Goal: Task Accomplishment & Management: Manage account settings

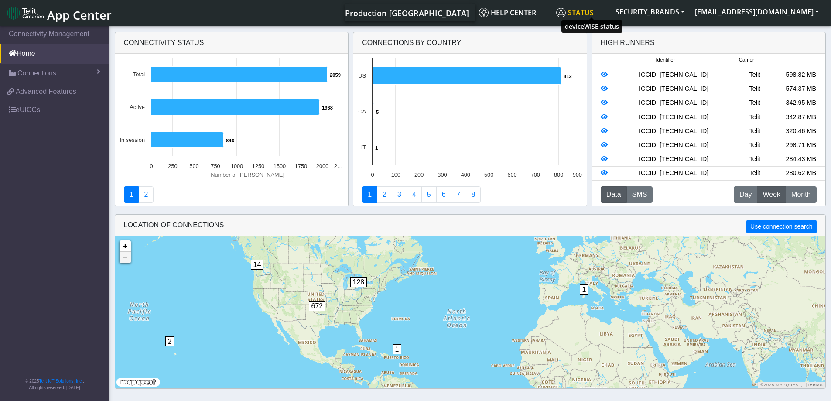
click at [594, 14] on span "Status" at bounding box center [575, 13] width 38 height 10
click at [35, 75] on span "Connections" at bounding box center [36, 73] width 39 height 10
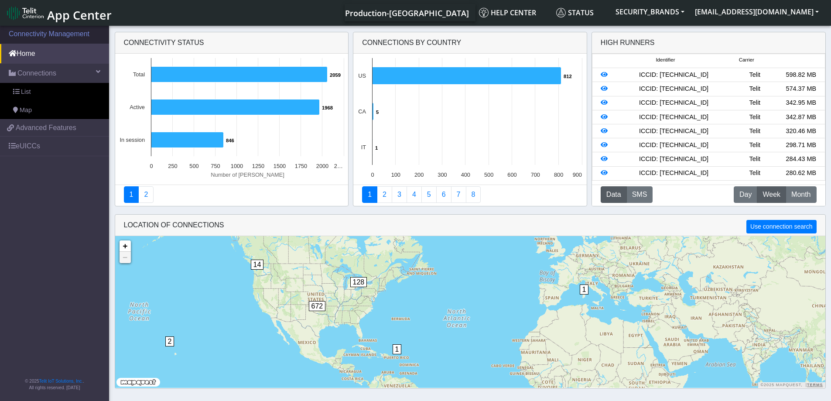
click at [49, 34] on link "Connectivity Management" at bounding box center [54, 33] width 109 height 19
click at [25, 50] on link "Home" at bounding box center [54, 53] width 109 height 19
click at [431, 10] on span "Production-[GEOGRAPHIC_DATA]" at bounding box center [407, 13] width 124 height 10
click at [453, 20] on link "Production-[GEOGRAPHIC_DATA]" at bounding box center [407, 12] width 124 height 17
click at [526, 6] on link "Help center" at bounding box center [514, 12] width 77 height 17
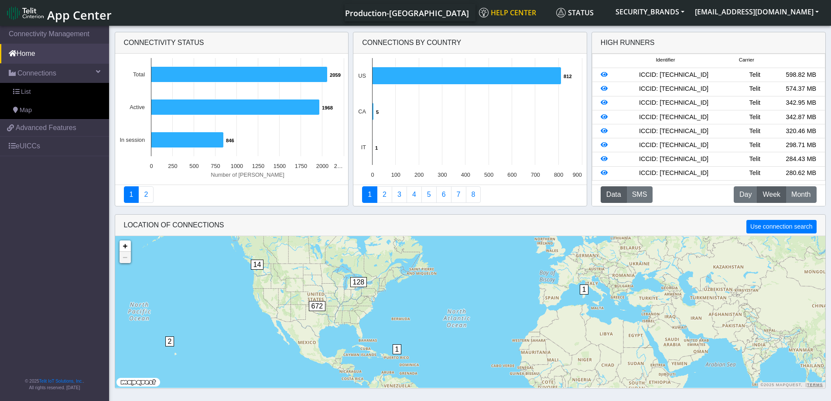
scroll to position [3, 0]
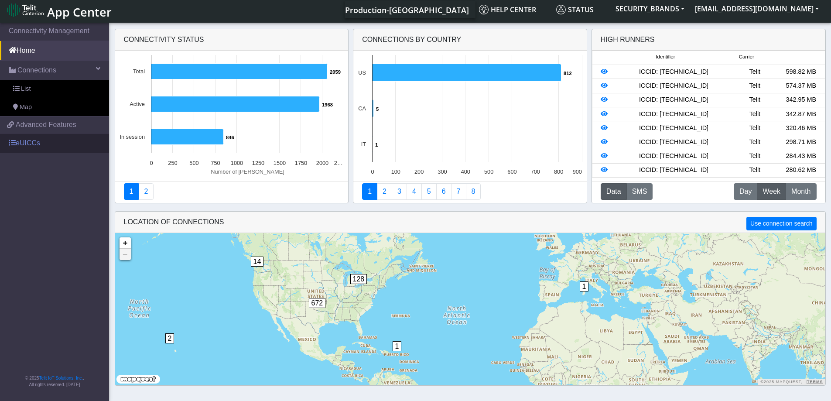
click at [31, 148] on link "eUICCs" at bounding box center [54, 142] width 109 height 19
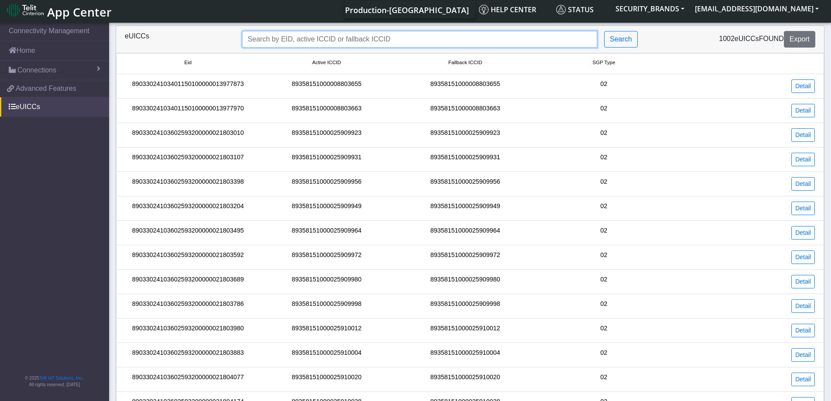
click at [411, 42] on input "Search..." at bounding box center [419, 39] width 355 height 17
paste input "89358151000030801818"
type input "89358151000030801818"
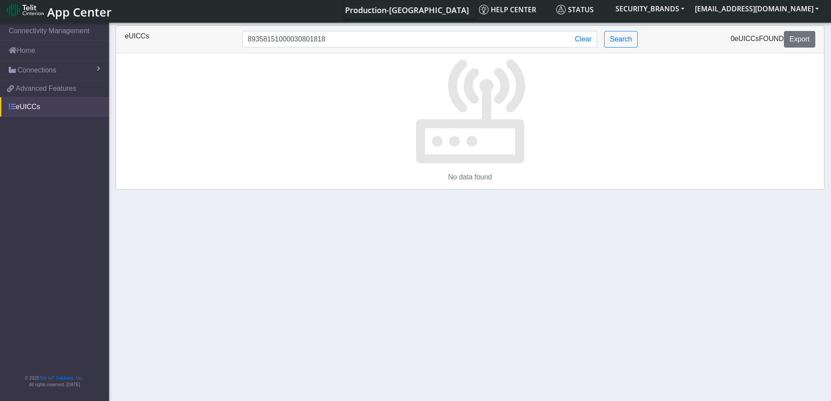
click at [22, 102] on link "eUICCs" at bounding box center [54, 106] width 109 height 19
click at [9, 106] on span at bounding box center [12, 106] width 7 height 7
click at [590, 41] on button "Clear" at bounding box center [583, 39] width 27 height 17
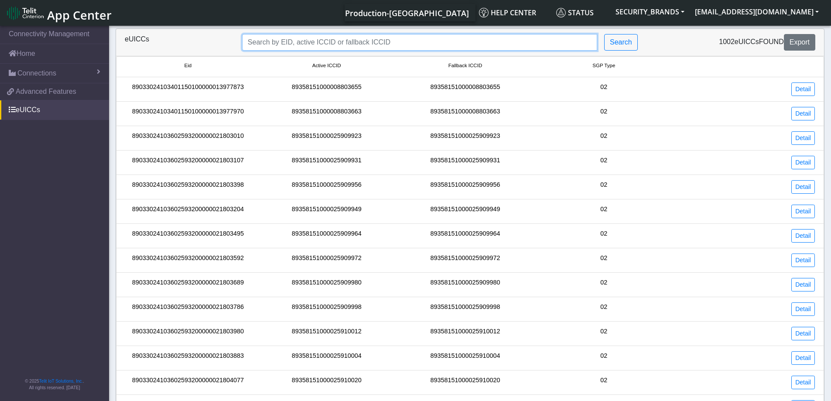
click at [308, 43] on input "Search..." at bounding box center [419, 42] width 355 height 17
type input "89358151"
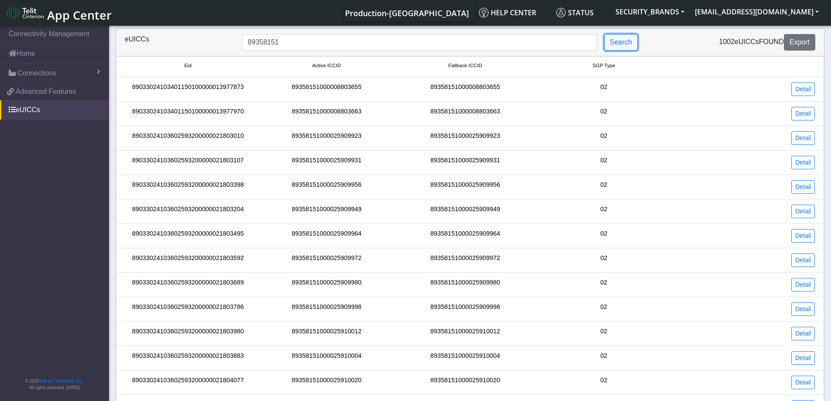
click at [604, 34] on button "Search" at bounding box center [621, 42] width 34 height 17
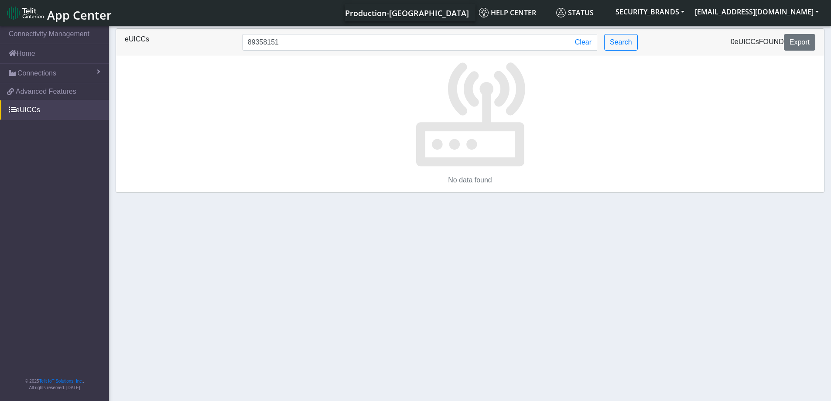
click at [140, 37] on div "eUICCs" at bounding box center [176, 42] width 117 height 17
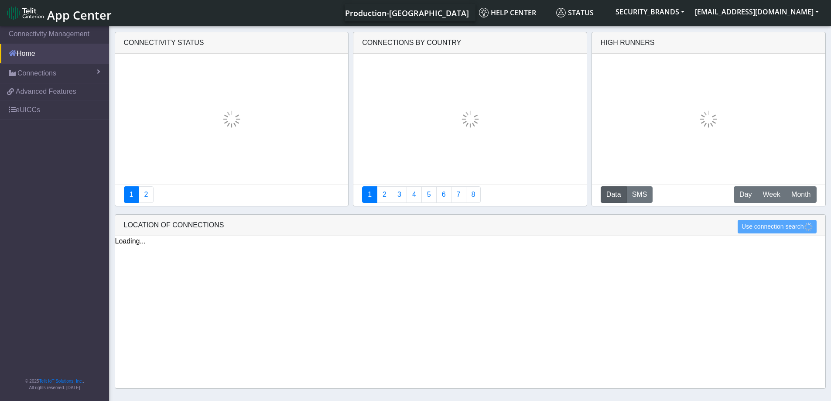
scroll to position [3, 0]
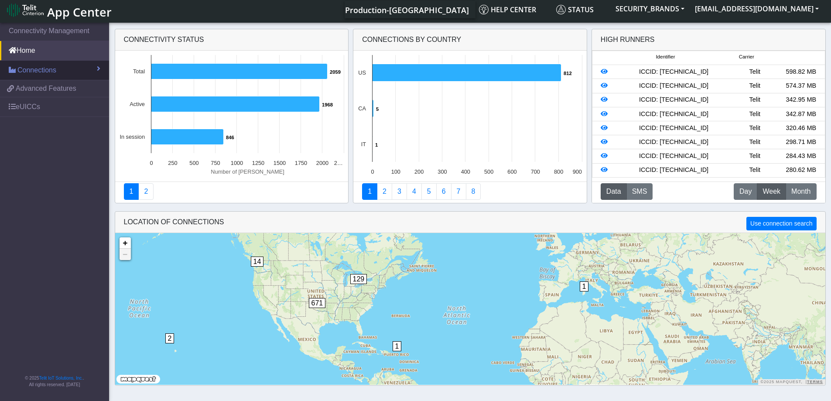
click at [49, 71] on span "Connections" at bounding box center [36, 70] width 39 height 10
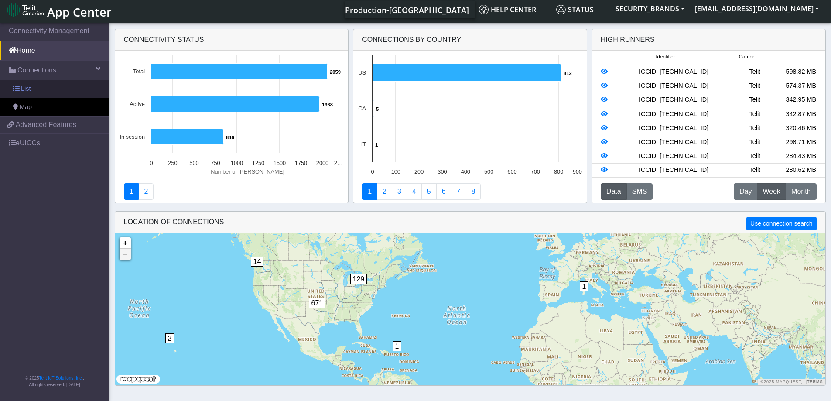
click at [24, 89] on span "List" at bounding box center [26, 89] width 10 height 10
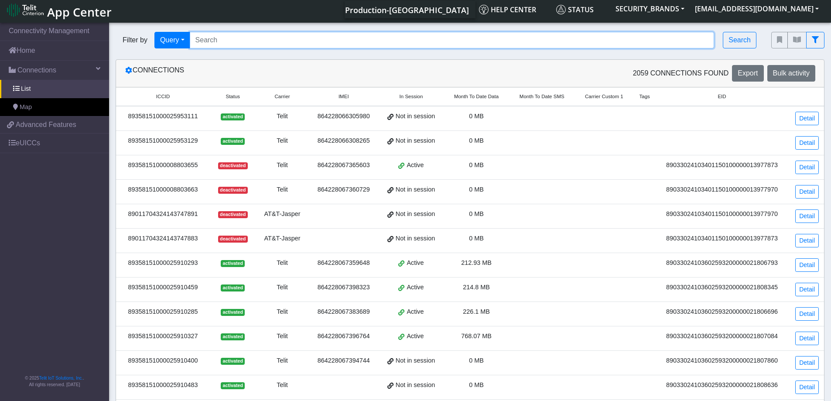
click at [231, 39] on input "Search..." at bounding box center [452, 40] width 525 height 17
paste input "89358151000030801818"
type input "89358151000030801818"
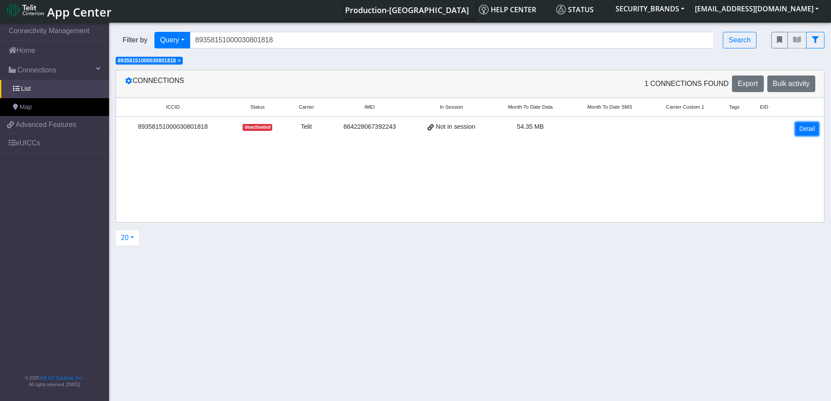
click at [803, 130] on link "Detail" at bounding box center [807, 129] width 24 height 14
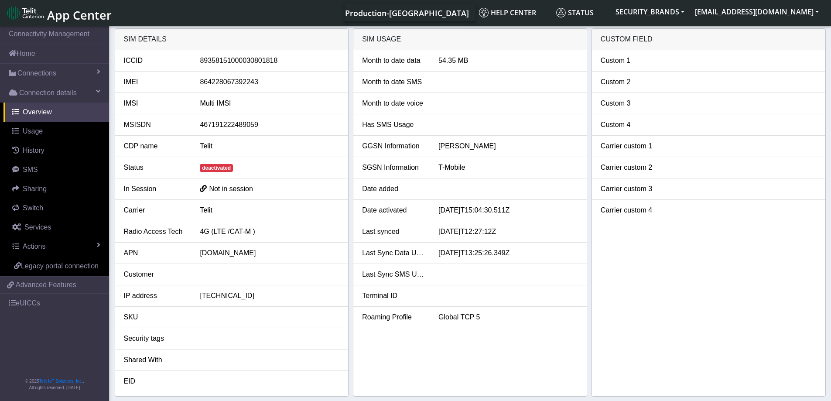
click at [222, 167] on span "deactivated" at bounding box center [216, 168] width 33 height 8
click at [224, 165] on span "deactivated" at bounding box center [216, 168] width 33 height 8
click at [38, 249] on span "Actions" at bounding box center [34, 246] width 23 height 7
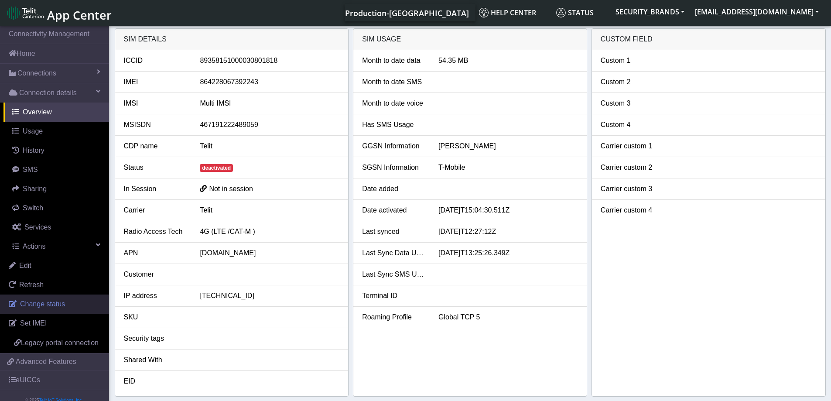
click at [27, 307] on span "Change status" at bounding box center [42, 303] width 45 height 7
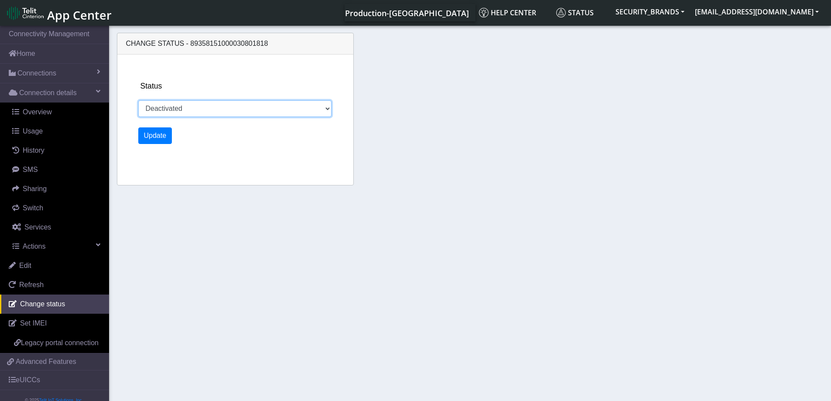
click at [243, 112] on select "Activated Deactivated" at bounding box center [235, 108] width 194 height 17
select select "activated"
click at [138, 100] on select "Activated Deactivated" at bounding box center [235, 108] width 194 height 17
click at [151, 134] on button "Update" at bounding box center [155, 135] width 34 height 17
click at [26, 305] on span "Change status" at bounding box center [42, 303] width 45 height 7
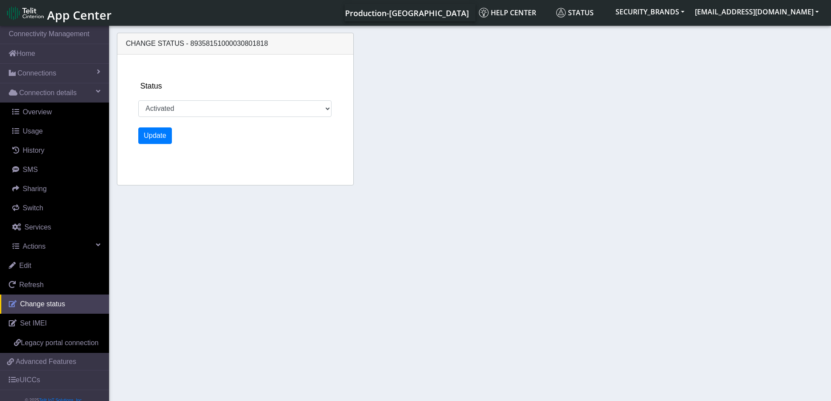
click at [36, 303] on span "Change status" at bounding box center [42, 303] width 45 height 7
click at [74, 299] on link "Change status" at bounding box center [54, 303] width 109 height 19
click at [96, 244] on span at bounding box center [98, 244] width 4 height 7
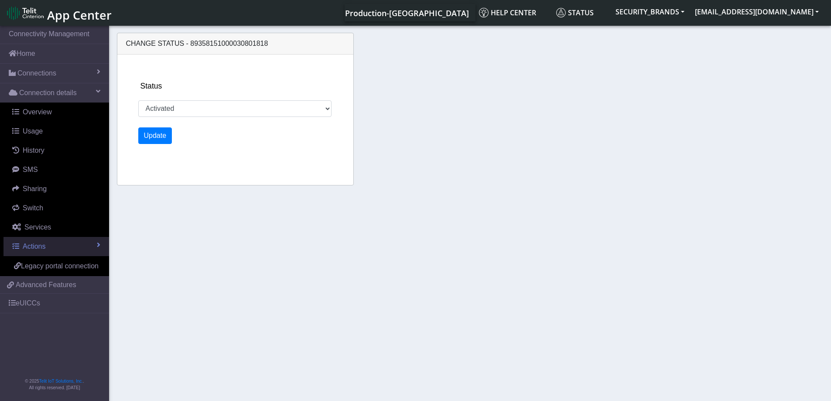
click at [90, 244] on link "Actions" at bounding box center [56, 246] width 106 height 19
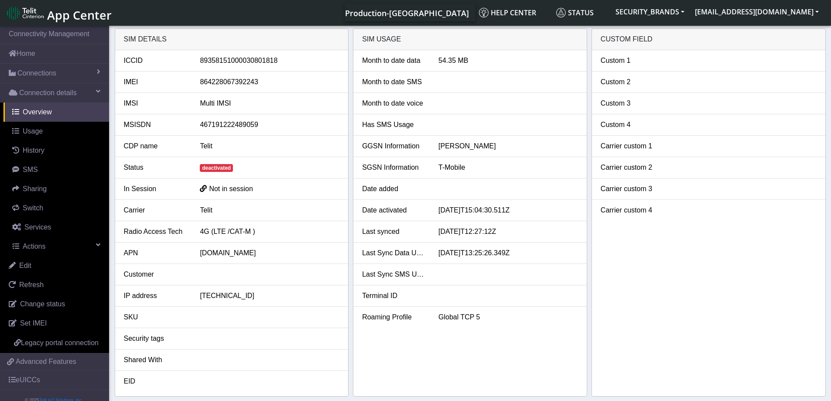
click at [231, 62] on div "89358151000030801818" at bounding box center [269, 60] width 153 height 10
click at [219, 82] on div "864228067392243" at bounding box center [269, 82] width 153 height 10
click at [268, 113] on li "IMSI Multi IMSI" at bounding box center [231, 103] width 233 height 21
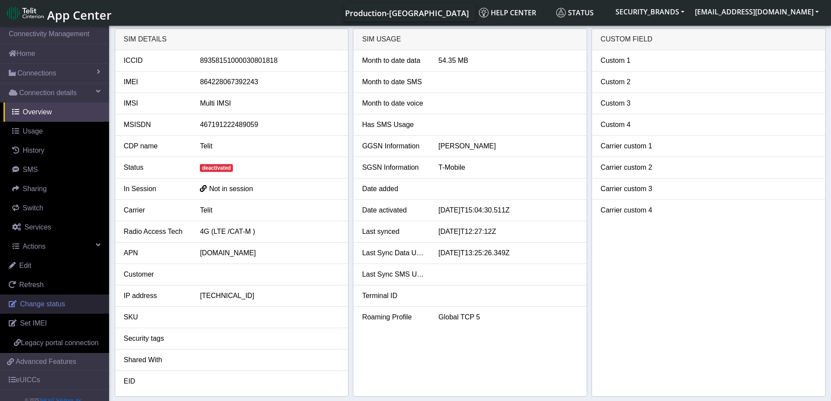
click at [33, 306] on span "Change status" at bounding box center [42, 303] width 45 height 7
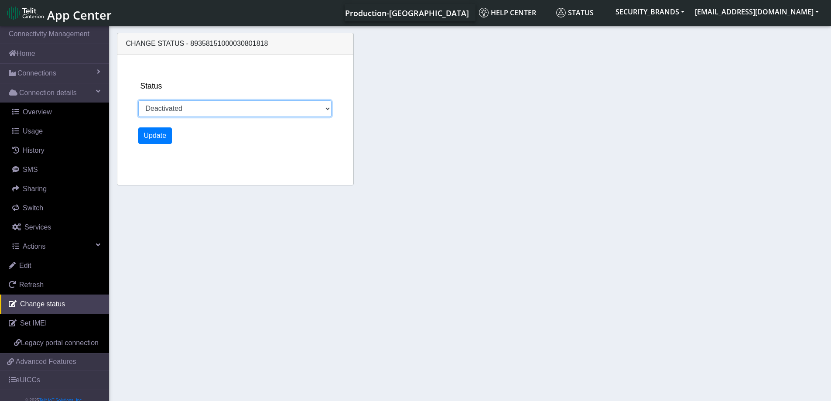
click at [198, 110] on select "Activated Deactivated" at bounding box center [235, 108] width 194 height 17
select select "activated"
click at [138, 100] on select "Activated Deactivated" at bounding box center [235, 108] width 194 height 17
click at [155, 133] on button "Update" at bounding box center [155, 135] width 34 height 17
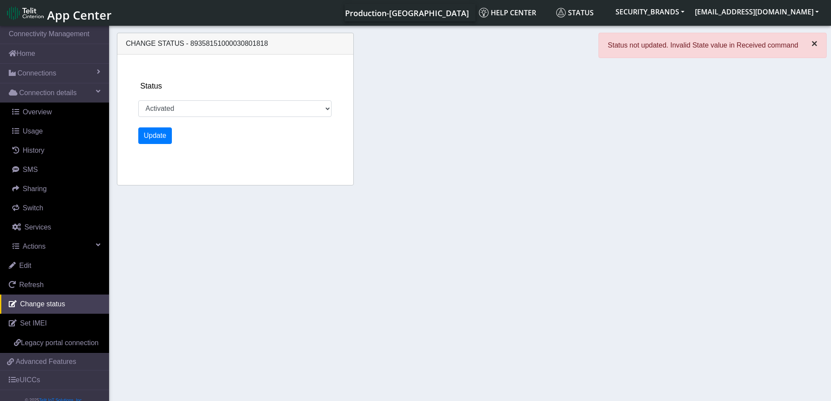
click at [814, 43] on span "×" at bounding box center [814, 44] width 6 height 12
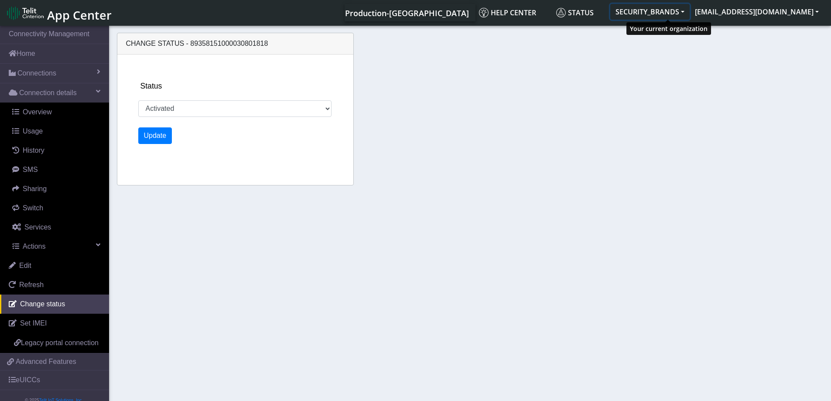
click at [690, 11] on button "SECURITY_BRANDS" at bounding box center [649, 12] width 79 height 16
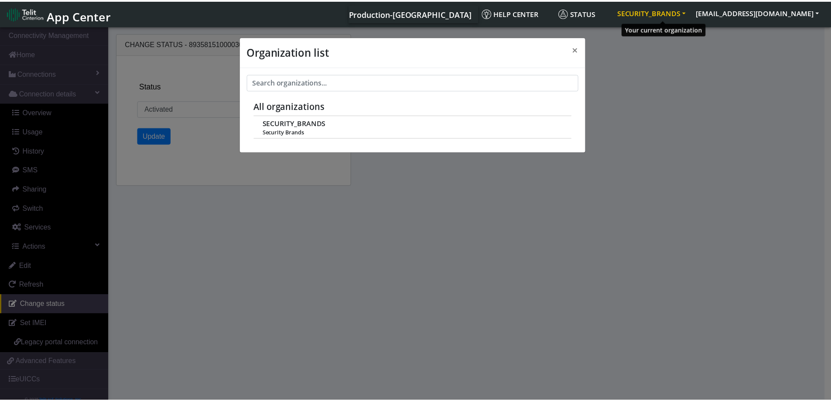
scroll to position [3, 0]
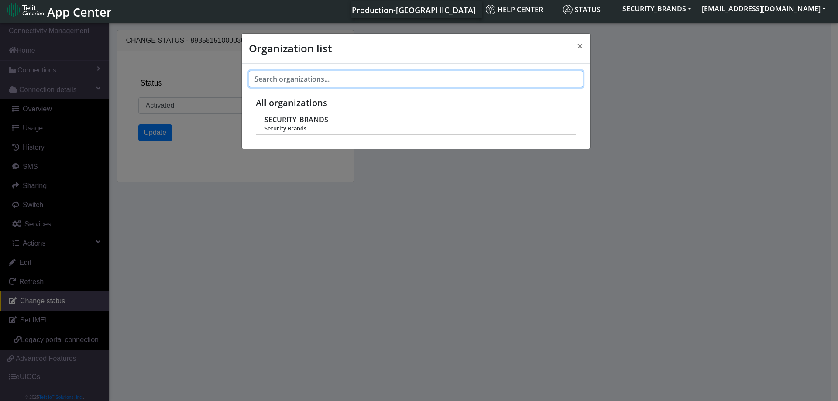
click at [546, 74] on input "text" at bounding box center [416, 79] width 334 height 17
click at [301, 266] on div "Organization list × All organizations SECURITY_BRANDS Security Brands" at bounding box center [419, 211] width 838 height 380
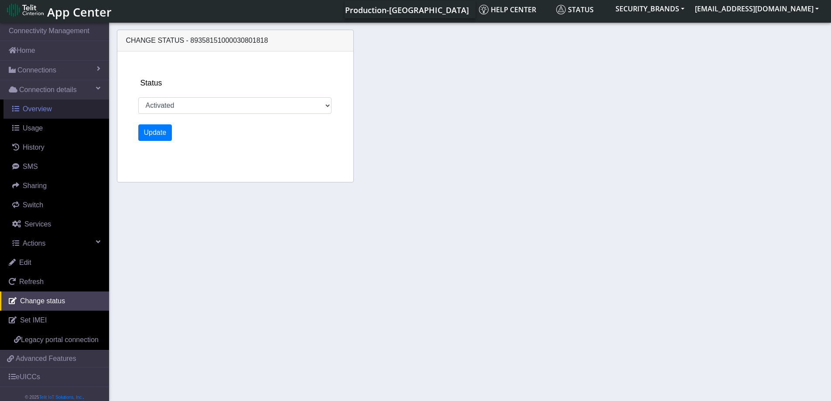
click at [44, 113] on span "Overview" at bounding box center [37, 108] width 29 height 7
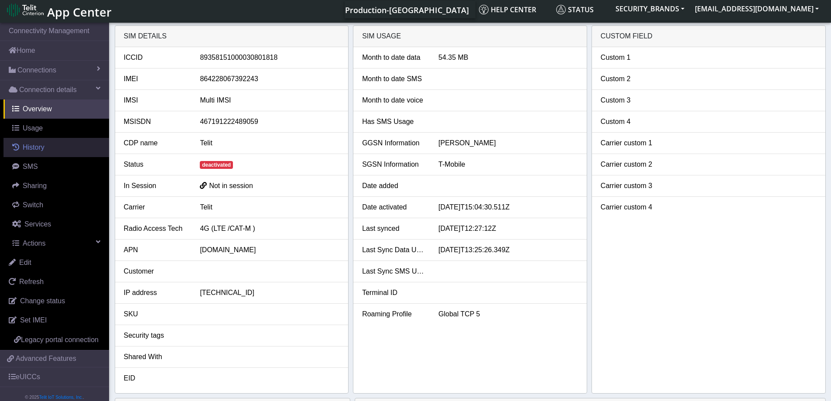
click at [34, 149] on span "History" at bounding box center [34, 147] width 22 height 7
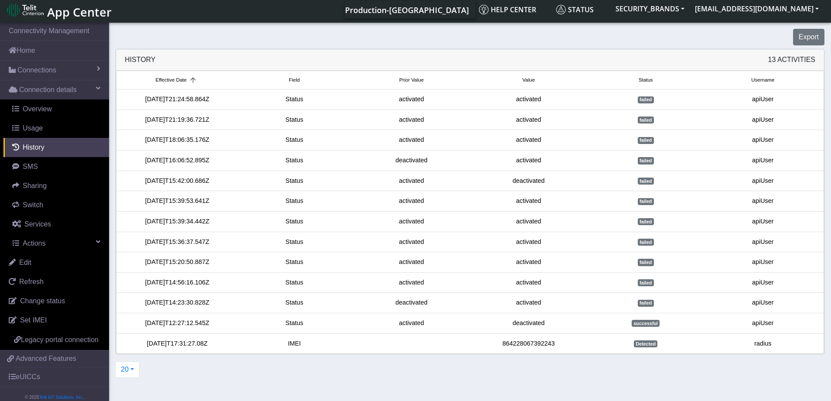
click at [537, 342] on div "864228067392243" at bounding box center [528, 344] width 117 height 10
click at [131, 374] on button "20" at bounding box center [127, 369] width 24 height 17
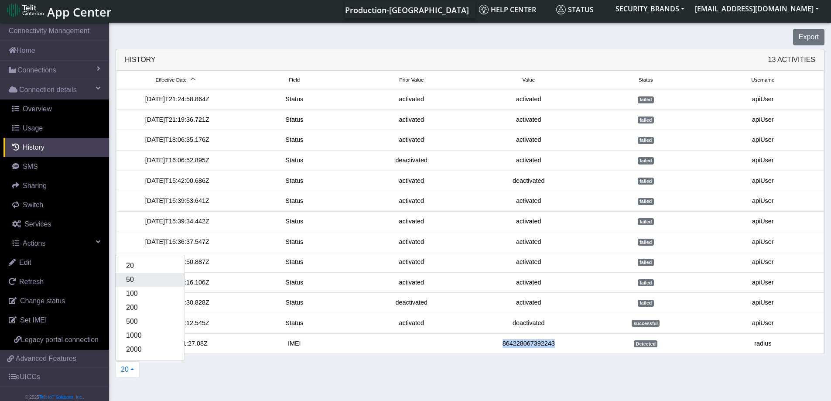
click at [128, 278] on button "50" at bounding box center [150, 280] width 69 height 14
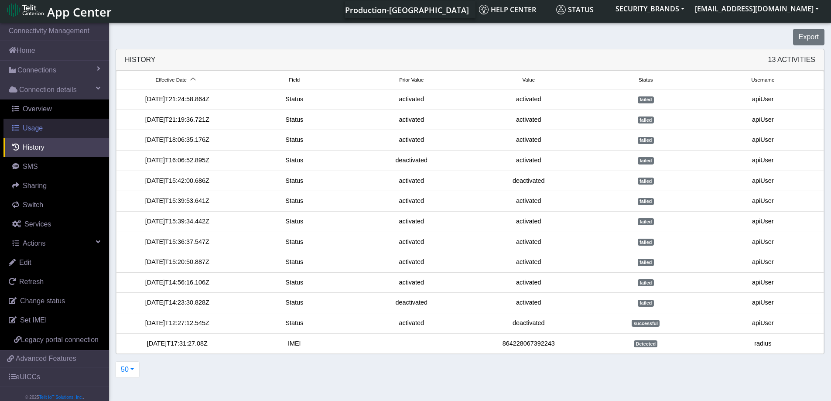
click at [35, 129] on span "Usage" at bounding box center [33, 127] width 20 height 7
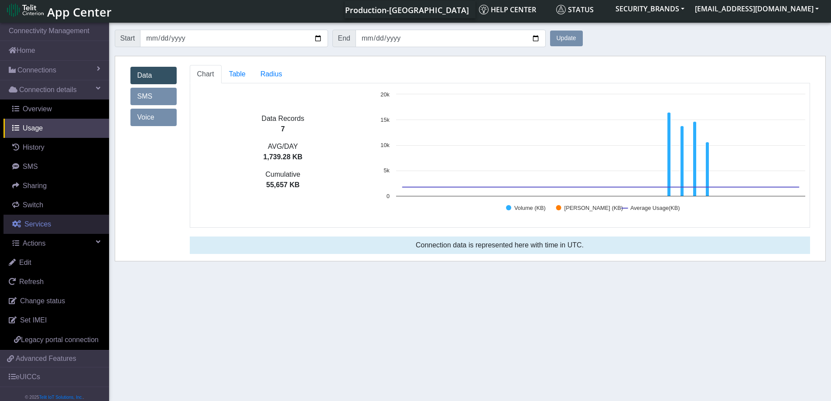
click at [32, 223] on span "Services" at bounding box center [37, 223] width 27 height 7
select select "1: 1"
select select "3: 0"
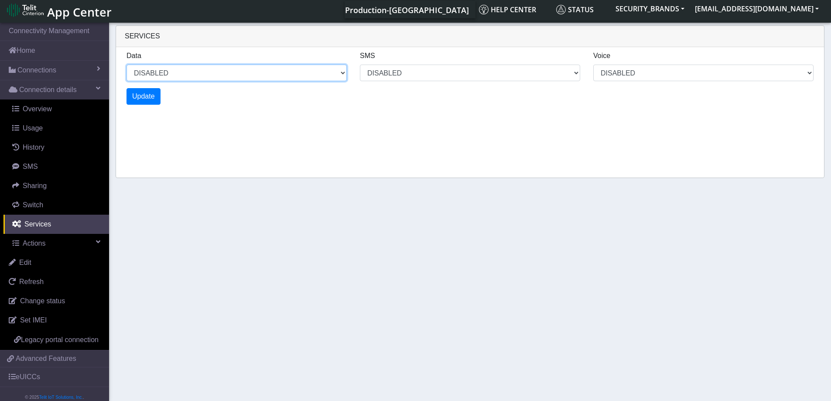
click at [308, 79] on select "ENABLED DISABLED" at bounding box center [237, 73] width 220 height 17
click at [127, 65] on select "ENABLED DISABLED" at bounding box center [237, 73] width 220 height 17
select select "2: 0"
select select "7: 0"
select select "1: 0"
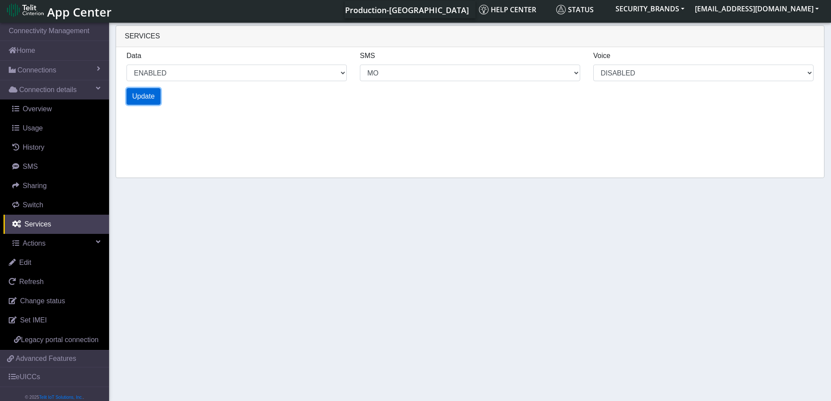
select select "4: 0"
select select "11: 0"
select select "2: 0"
click at [151, 93] on span "Update" at bounding box center [143, 95] width 23 height 7
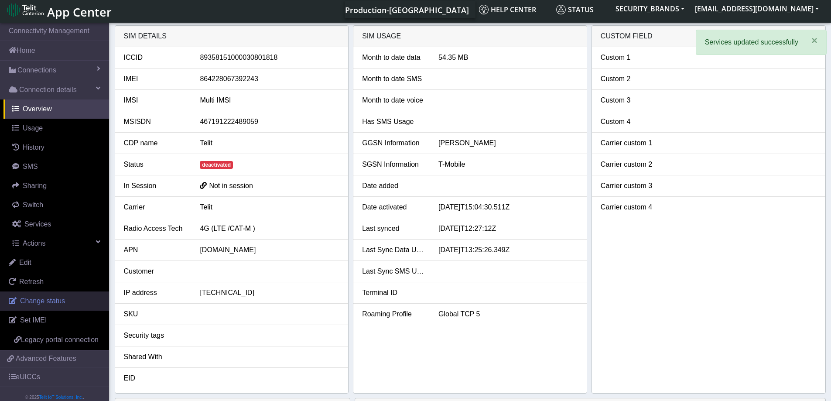
click at [45, 302] on span "Change status" at bounding box center [42, 300] width 45 height 7
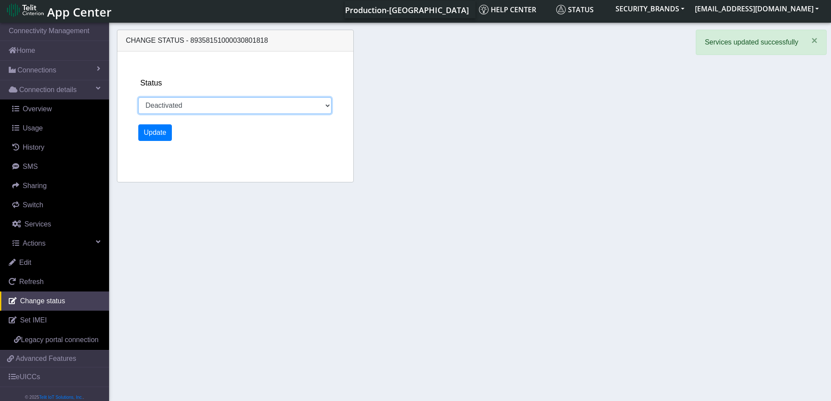
click at [256, 103] on select "Activated Deactivated" at bounding box center [235, 105] width 194 height 17
select select "activated"
click at [138, 97] on select "Activated Deactivated" at bounding box center [235, 105] width 194 height 17
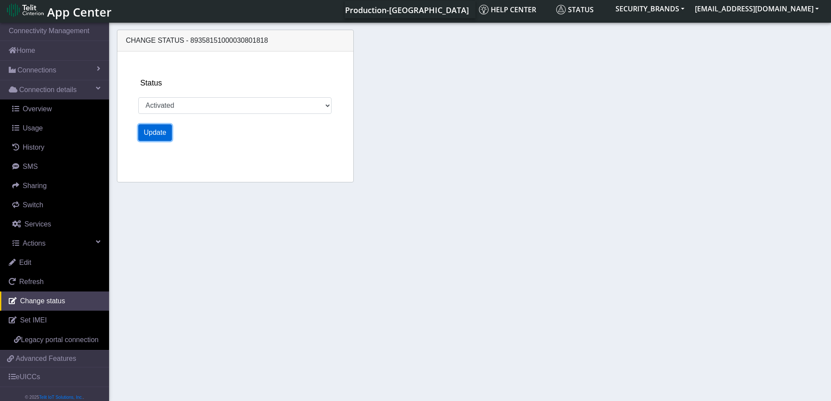
click at [155, 129] on button "Update" at bounding box center [155, 132] width 34 height 17
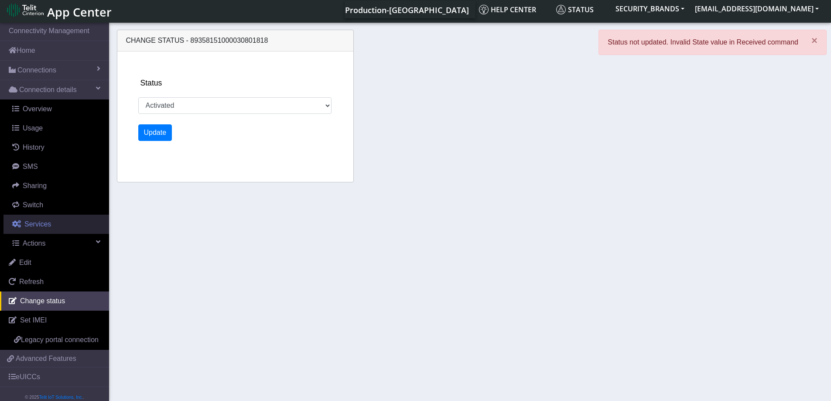
click at [32, 220] on span "Services" at bounding box center [37, 223] width 27 height 7
select select "3: 0"
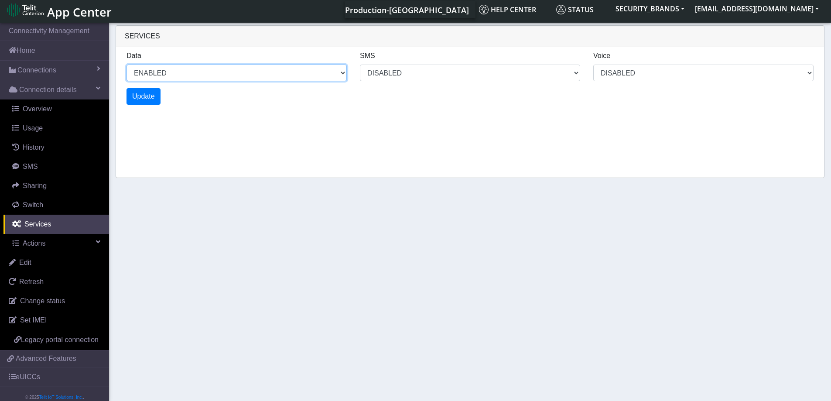
click at [250, 74] on select "ENABLED DISABLED" at bounding box center [237, 73] width 220 height 17
click at [127, 65] on select "ENABLED DISABLED" at bounding box center [237, 73] width 220 height 17
select select "3: 1"
select select "7: 0"
select select "1: 0"
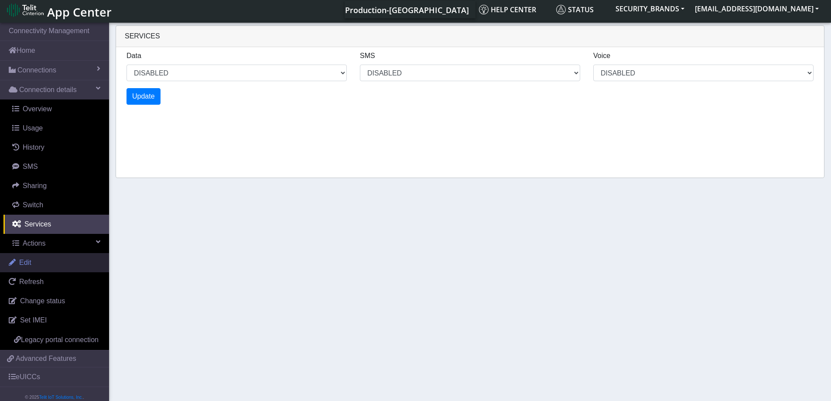
click at [20, 259] on span "Edit" at bounding box center [25, 262] width 12 height 7
select select "5: 1"
select select "11: 0"
select select "2: 0"
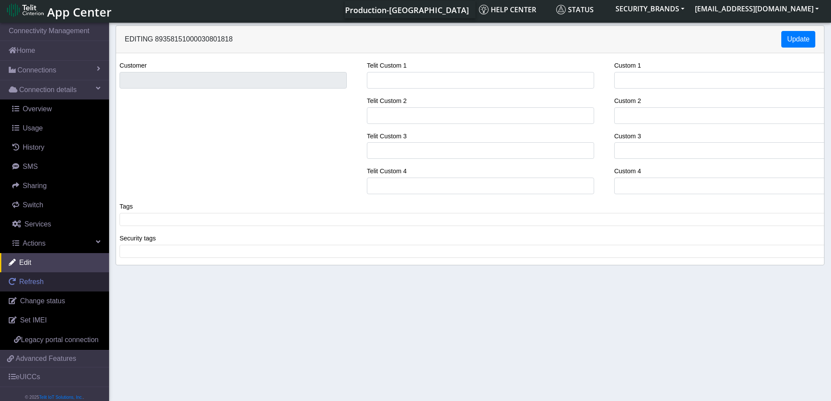
click at [25, 280] on span "Refresh" at bounding box center [31, 281] width 24 height 7
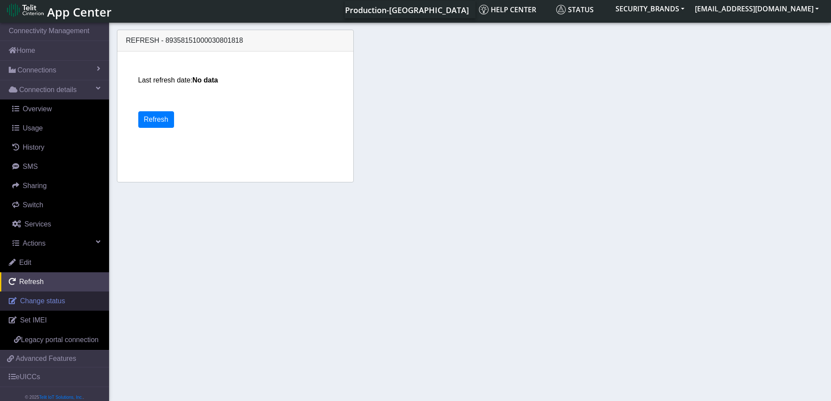
click at [25, 303] on span "Change status" at bounding box center [42, 300] width 45 height 7
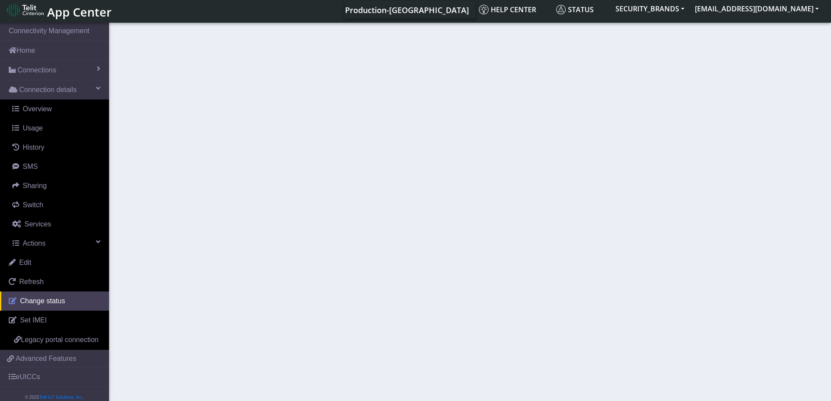
select select "activated"
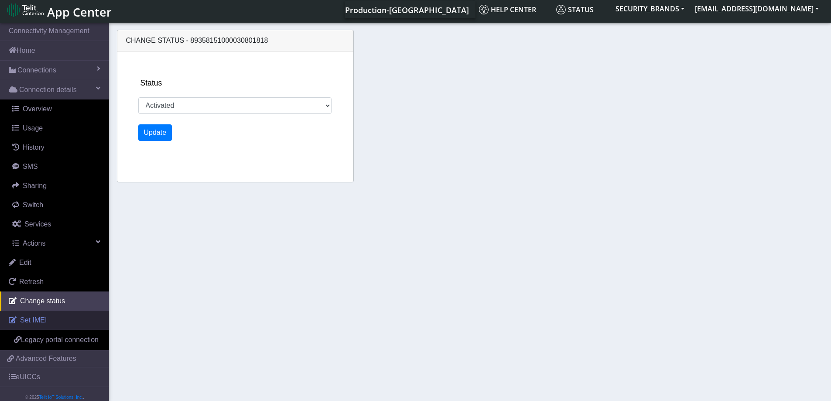
click at [27, 321] on span "Set IMEI" at bounding box center [33, 319] width 27 height 7
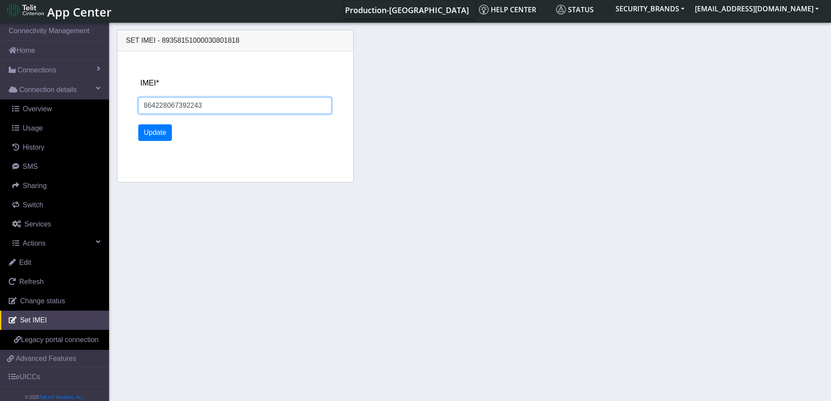
drag, startPoint x: 143, startPoint y: 106, endPoint x: 185, endPoint y: 104, distance: 41.9
click at [185, 104] on input "864228067392243" at bounding box center [235, 105] width 194 height 17
click at [229, 104] on input "864228067392243" at bounding box center [235, 105] width 194 height 17
click at [36, 240] on span "Actions" at bounding box center [34, 243] width 23 height 7
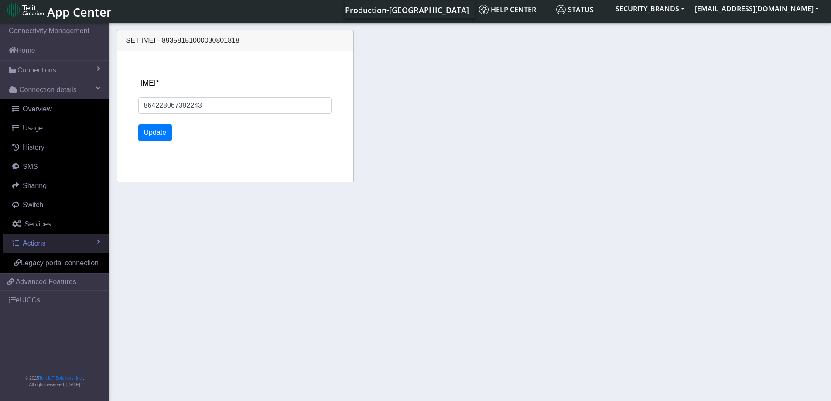
click at [36, 241] on span "Actions" at bounding box center [34, 243] width 23 height 7
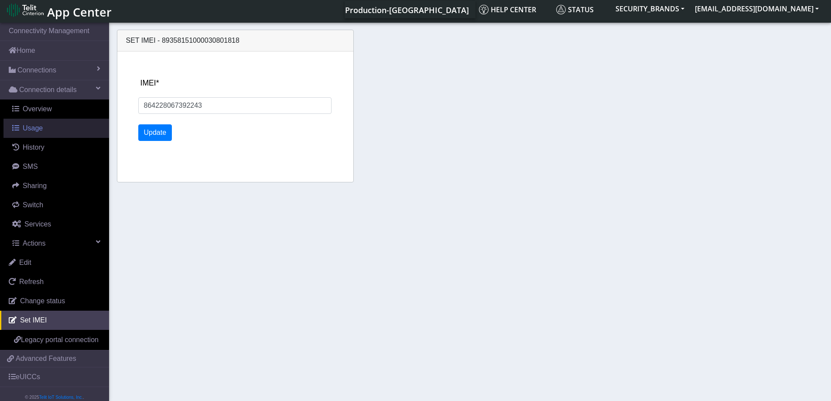
click at [26, 128] on span "Usage" at bounding box center [33, 127] width 20 height 7
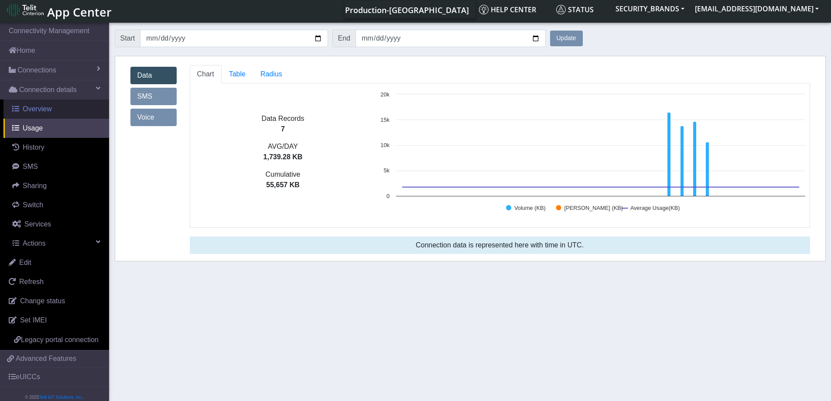
click at [38, 110] on span "Overview" at bounding box center [37, 108] width 29 height 7
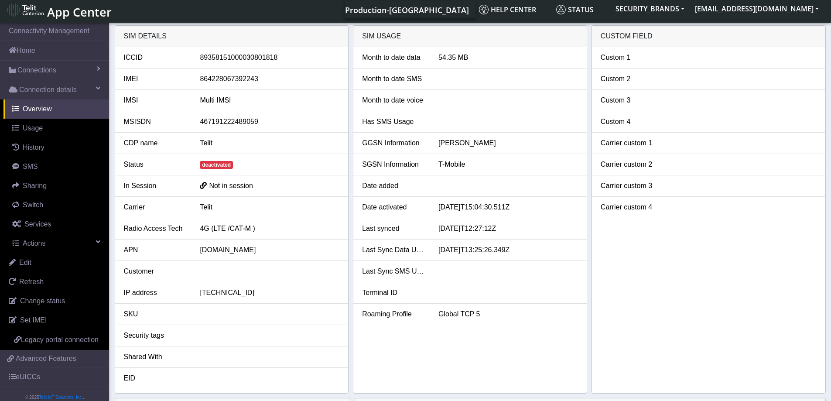
click at [237, 184] on span "Not in session" at bounding box center [231, 185] width 44 height 7
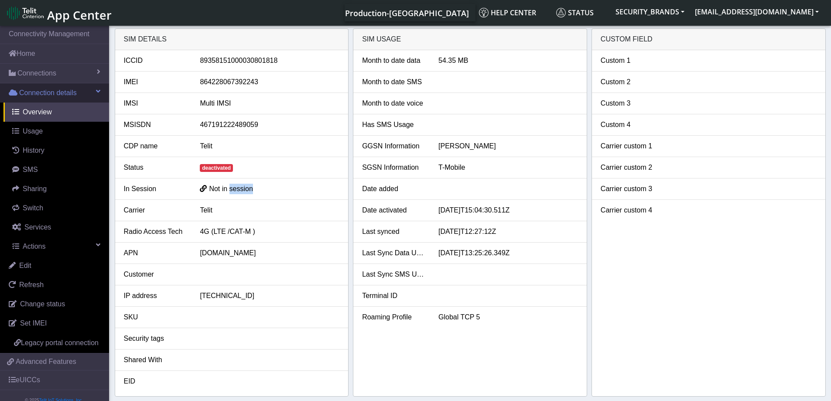
click at [44, 98] on span "Connection details" at bounding box center [48, 93] width 58 height 10
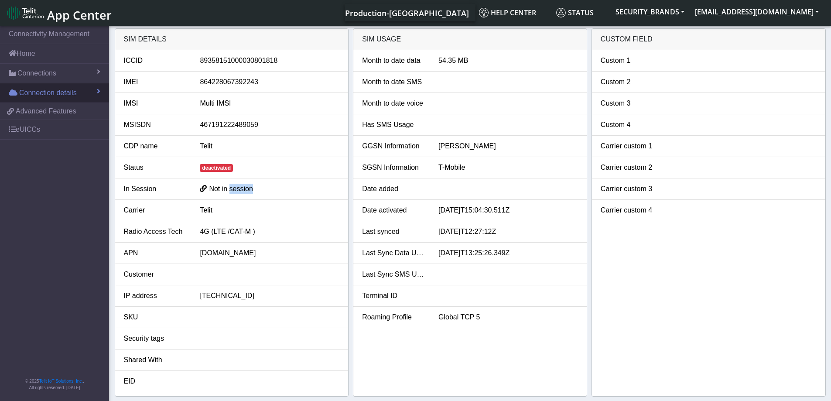
click at [47, 95] on span "Connection details" at bounding box center [48, 93] width 58 height 10
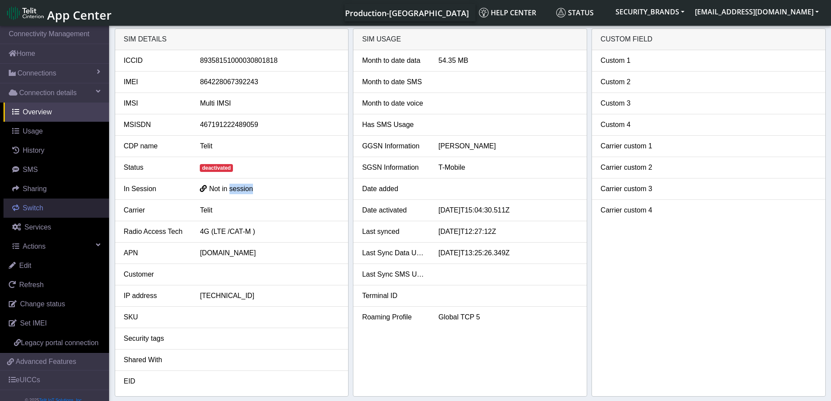
click at [44, 209] on link "Switch" at bounding box center [56, 207] width 106 height 19
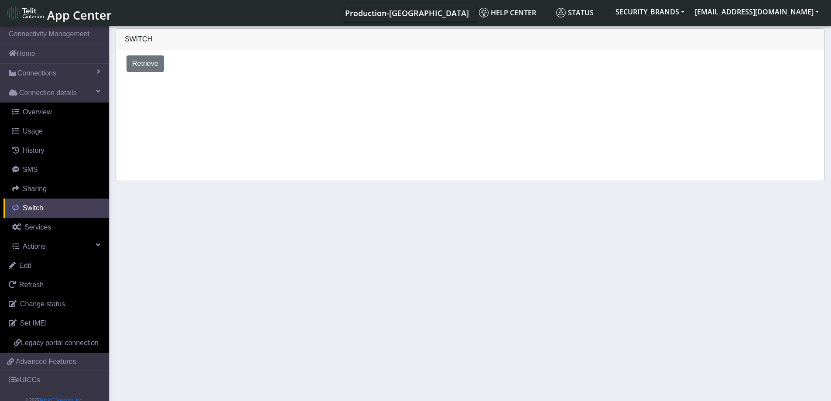
click at [44, 209] on link "Switch" at bounding box center [56, 207] width 106 height 19
click at [31, 226] on span "Services" at bounding box center [37, 226] width 27 height 7
select select "3: 0"
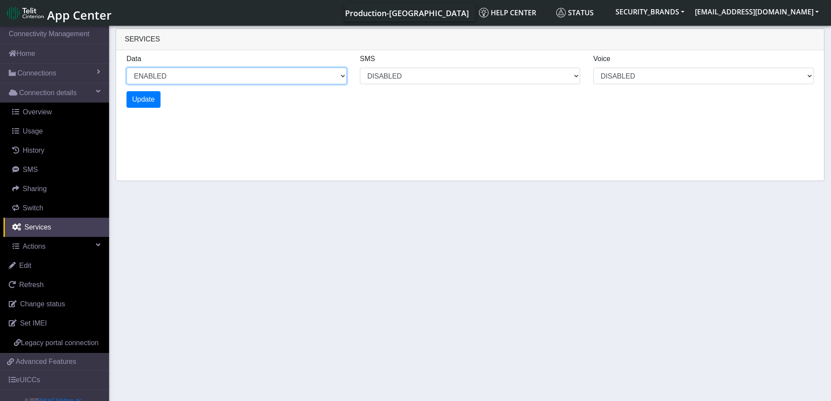
click at [335, 75] on select "ENABLED DISABLED" at bounding box center [237, 76] width 220 height 17
click at [127, 68] on select "ENABLED DISABLED" at bounding box center [237, 76] width 220 height 17
select select "3: 1"
select select "7: 0"
select select "1: 0"
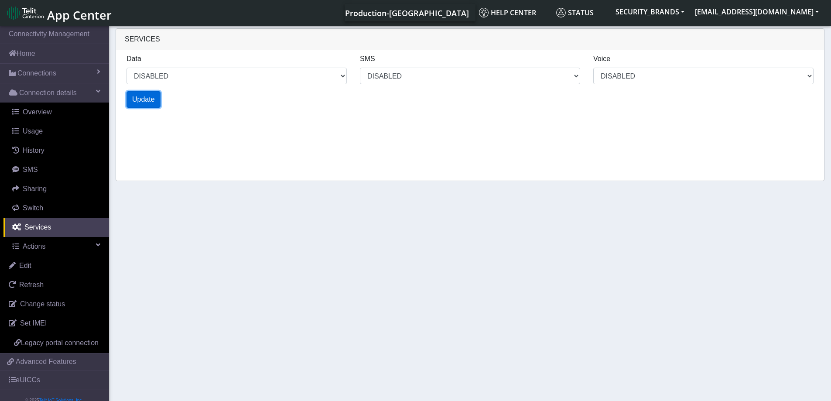
click at [134, 99] on span "Update" at bounding box center [143, 99] width 23 height 7
select select "7: 1"
select select "15: 0"
select select "3: 0"
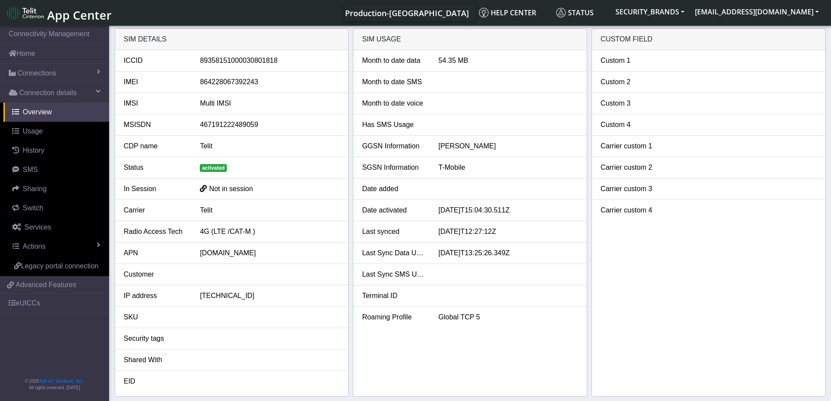
click at [214, 189] on span "Not in session" at bounding box center [231, 188] width 44 height 7
click at [27, 227] on span "Services" at bounding box center [37, 226] width 27 height 7
select select "1: 1"
select select "3: 0"
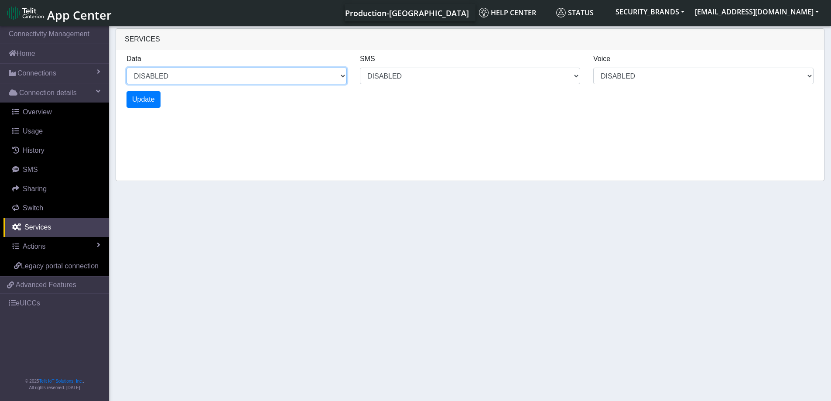
click at [321, 76] on select "ENABLED DISABLED" at bounding box center [237, 76] width 220 height 17
click at [127, 68] on select "ENABLED DISABLED" at bounding box center [237, 76] width 220 height 17
select select "2: 0"
select select "7: 0"
select select "1: 0"
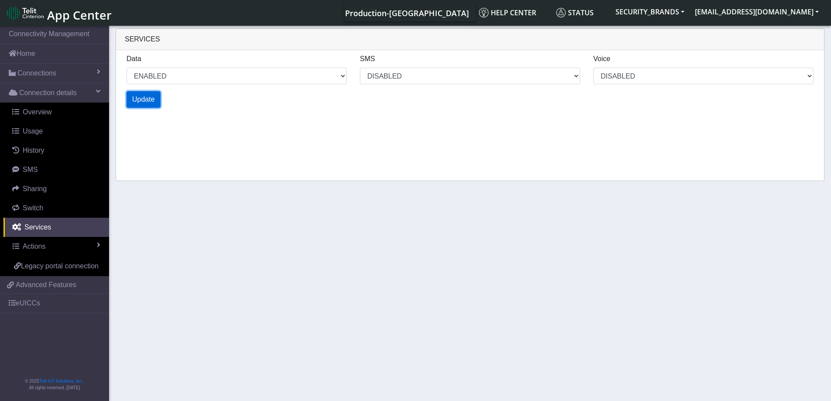
click at [149, 100] on span "Update" at bounding box center [143, 99] width 23 height 7
select select "6: 0"
select select "15: 0"
select select "3: 0"
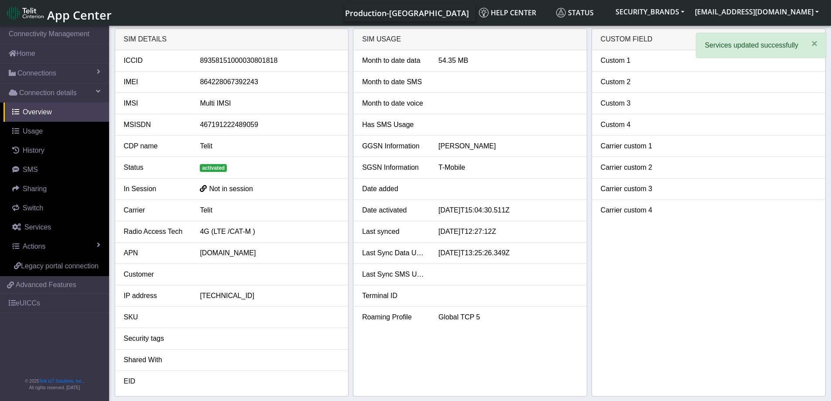
click at [270, 190] on div "Not in session" at bounding box center [269, 189] width 153 height 10
click at [283, 203] on li "Carrier Telit" at bounding box center [231, 210] width 233 height 21
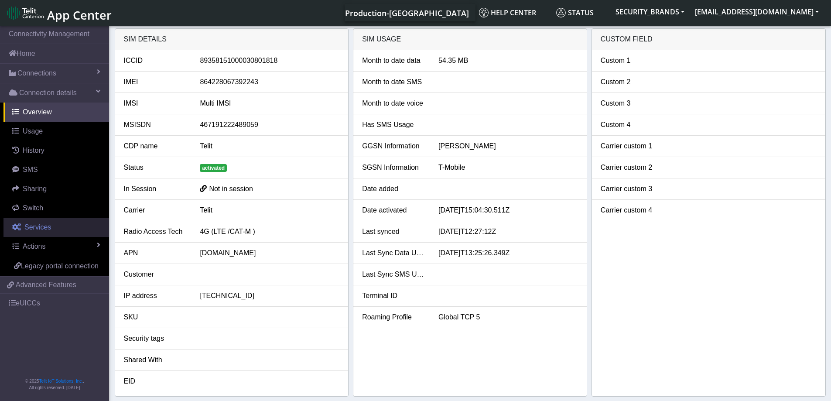
click at [34, 229] on span "Services" at bounding box center [37, 226] width 27 height 7
select select "3: 0"
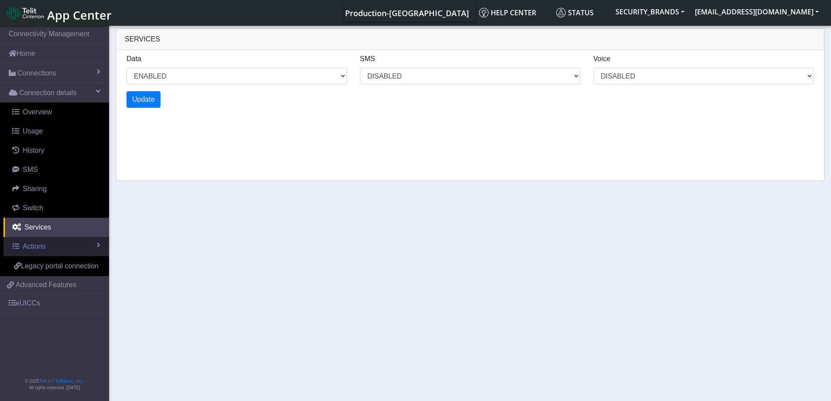
click at [35, 245] on span "Actions" at bounding box center [34, 246] width 23 height 7
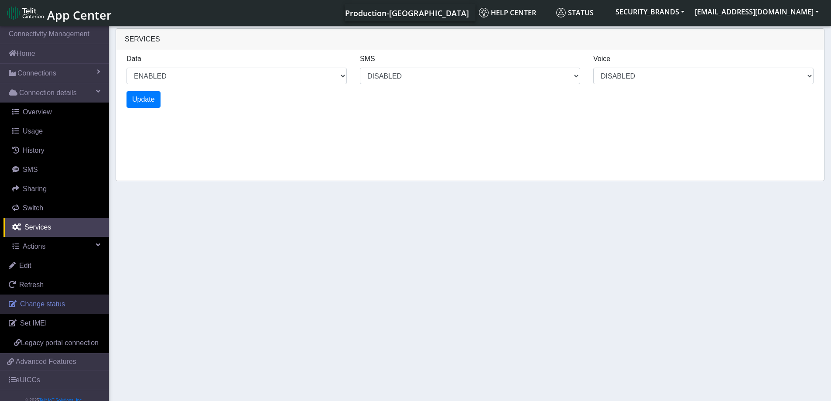
click at [46, 305] on span "Change status" at bounding box center [42, 303] width 45 height 7
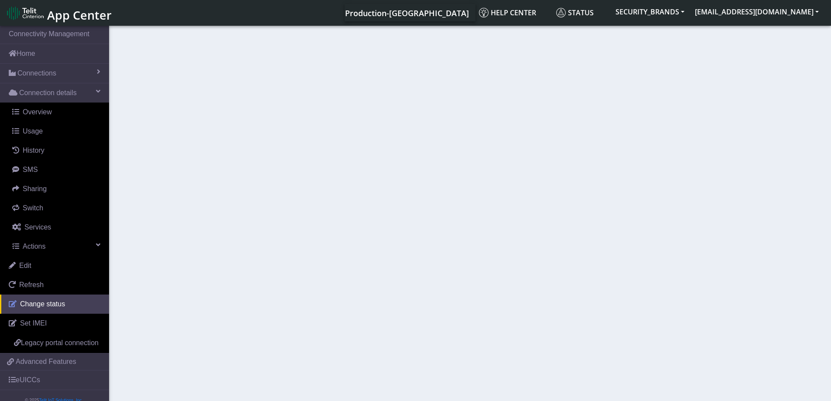
select select "activated"
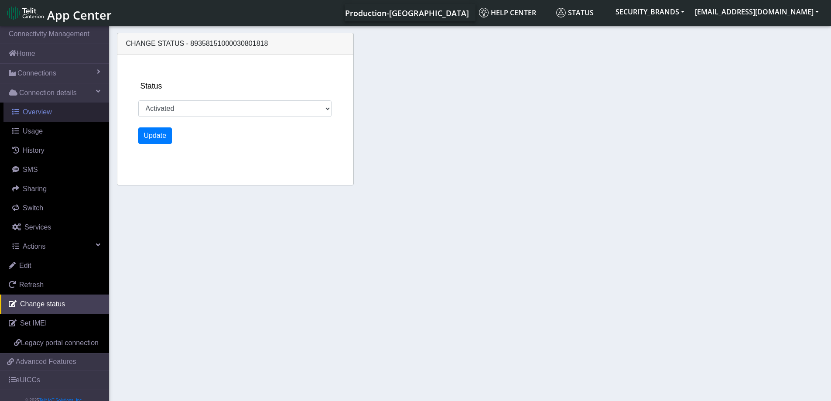
click at [37, 114] on span "Overview" at bounding box center [37, 111] width 29 height 7
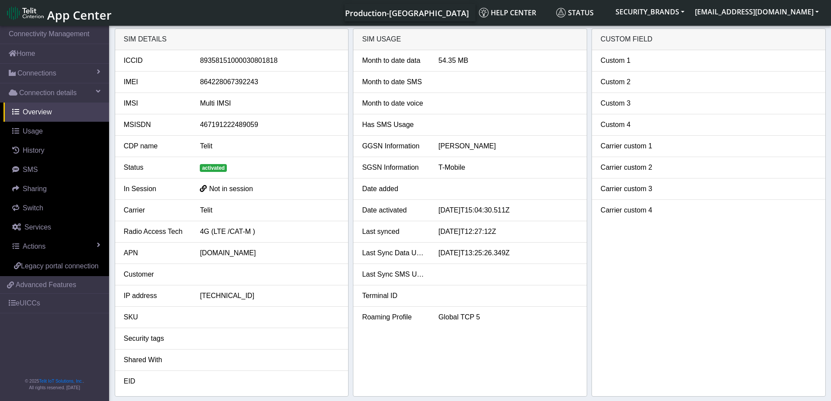
click at [202, 254] on div "[DOMAIN_NAME]" at bounding box center [269, 253] width 153 height 10
click at [209, 188] on div "Not in session" at bounding box center [269, 189] width 153 height 10
click at [34, 232] on link "Services" at bounding box center [56, 227] width 106 height 19
select select "3: 0"
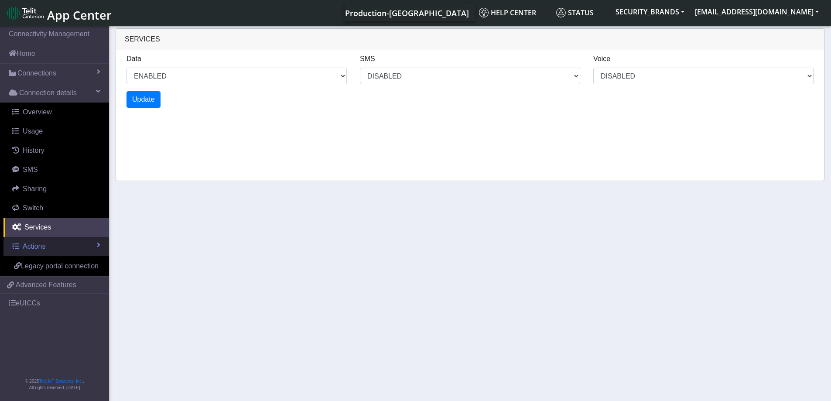
click at [35, 246] on span "Actions" at bounding box center [34, 246] width 23 height 7
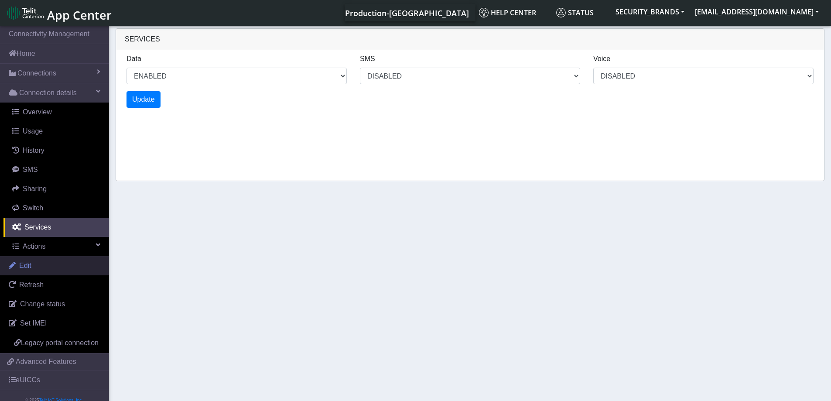
click at [26, 263] on span "Edit" at bounding box center [25, 265] width 12 height 7
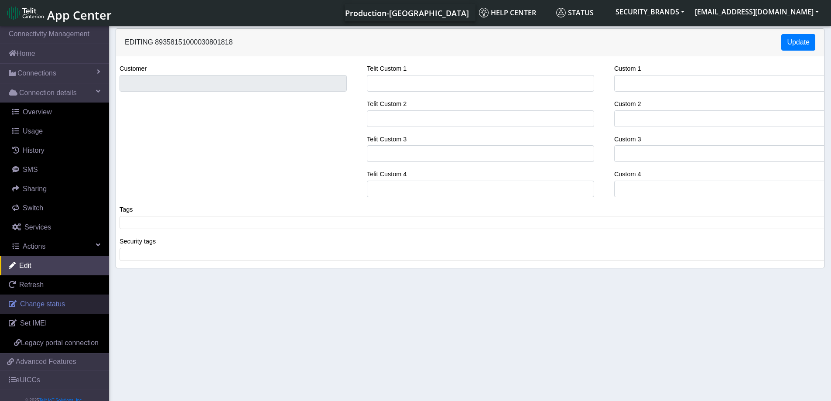
click at [47, 304] on span "Change status" at bounding box center [42, 303] width 45 height 7
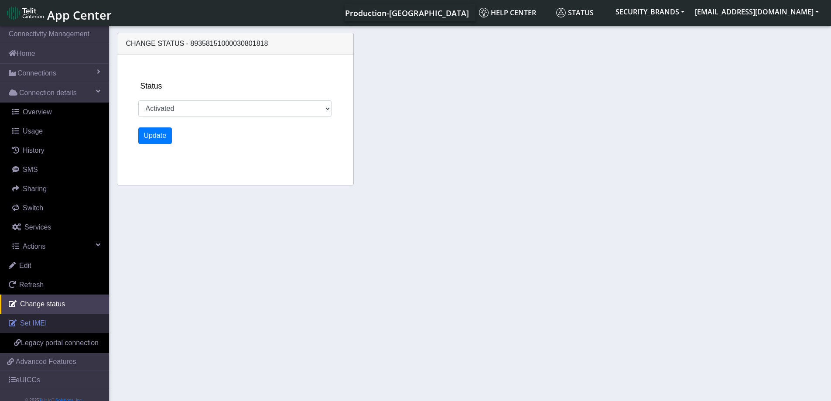
click at [31, 323] on span "Set IMEI" at bounding box center [33, 322] width 27 height 7
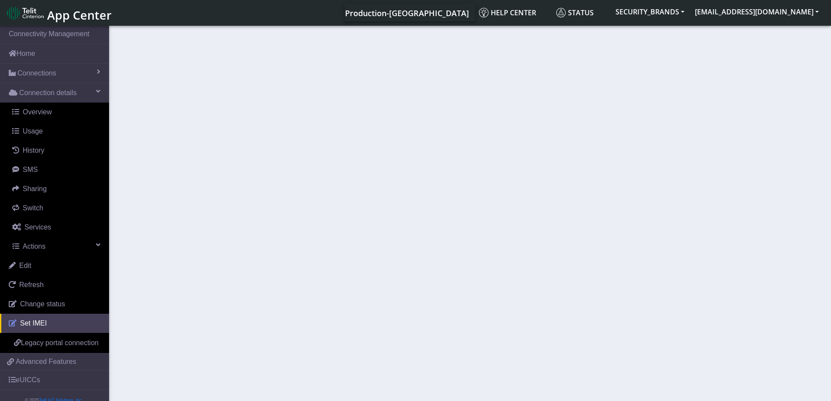
type input "864228067392243"
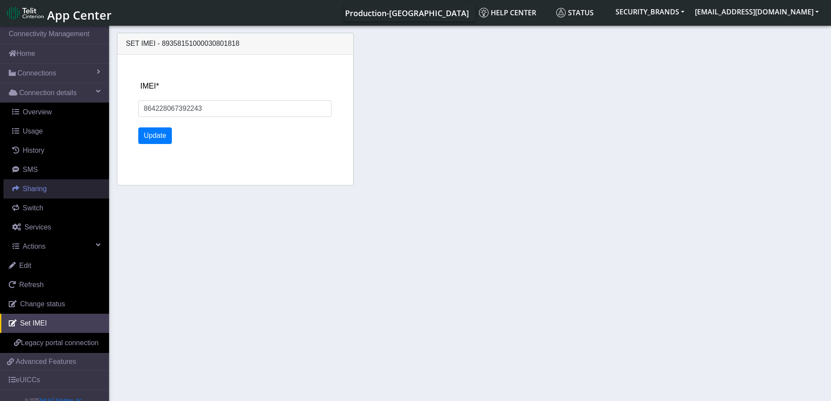
click at [42, 190] on span "Sharing" at bounding box center [35, 188] width 24 height 7
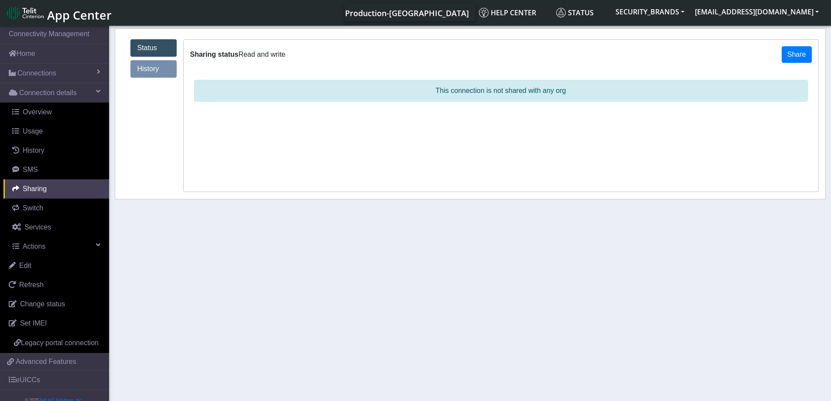
click at [162, 70] on link "History" at bounding box center [153, 68] width 46 height 17
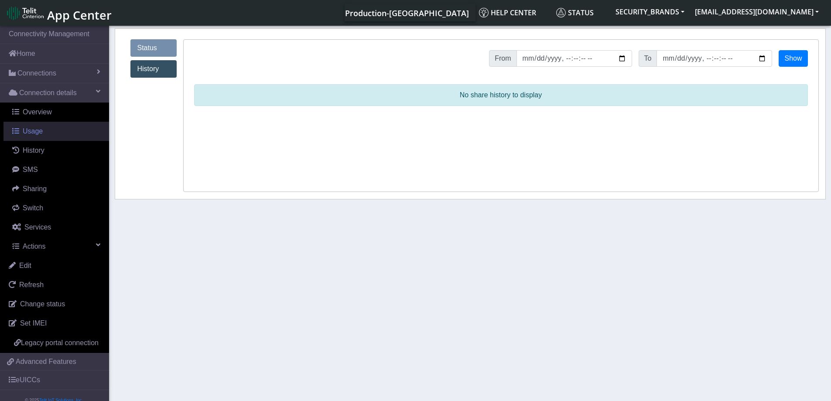
click at [36, 129] on span "Usage" at bounding box center [33, 130] width 20 height 7
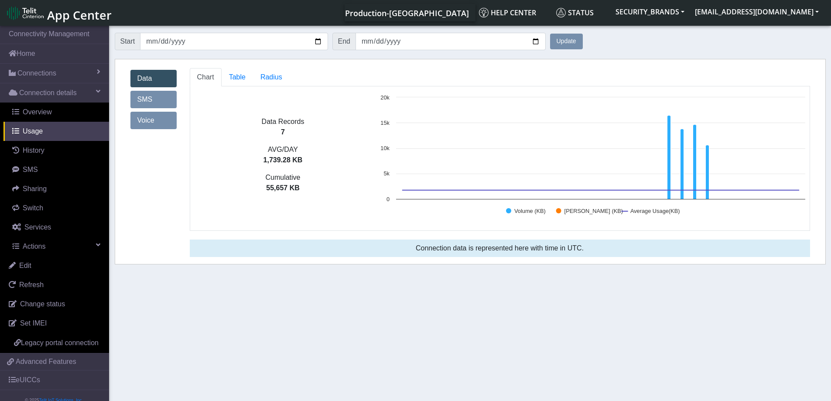
click at [153, 93] on link "SMS" at bounding box center [153, 99] width 46 height 17
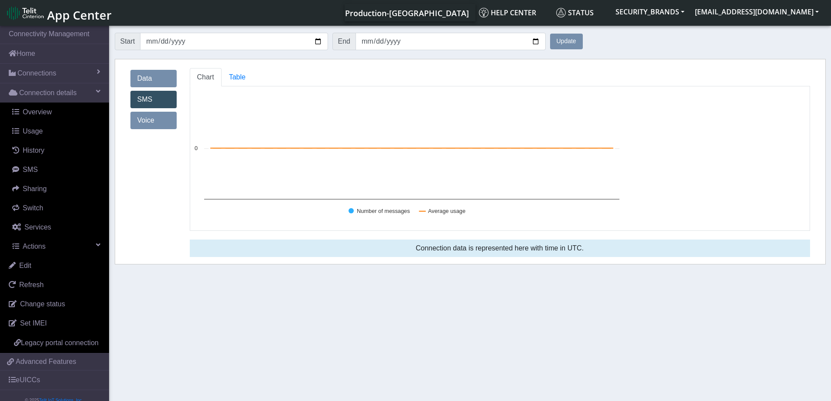
click at [150, 116] on link "Voice" at bounding box center [153, 120] width 46 height 17
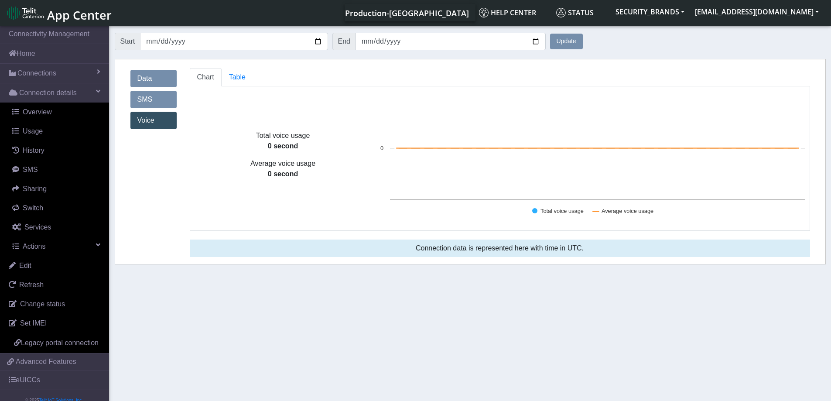
click at [152, 78] on link "Data" at bounding box center [153, 78] width 46 height 17
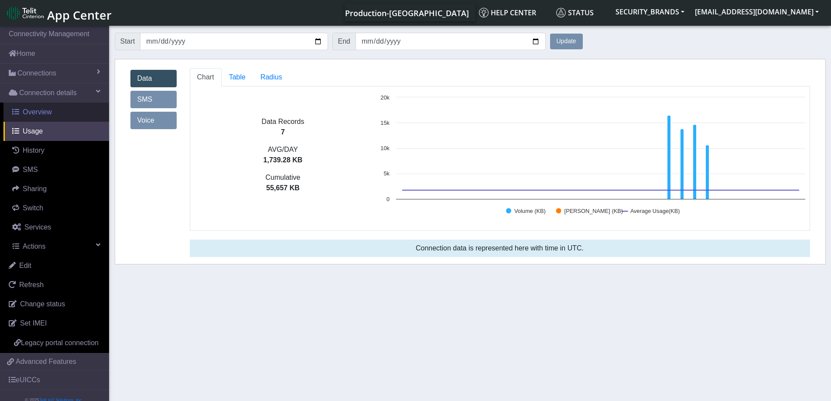
click at [41, 115] on span "Overview" at bounding box center [37, 111] width 29 height 7
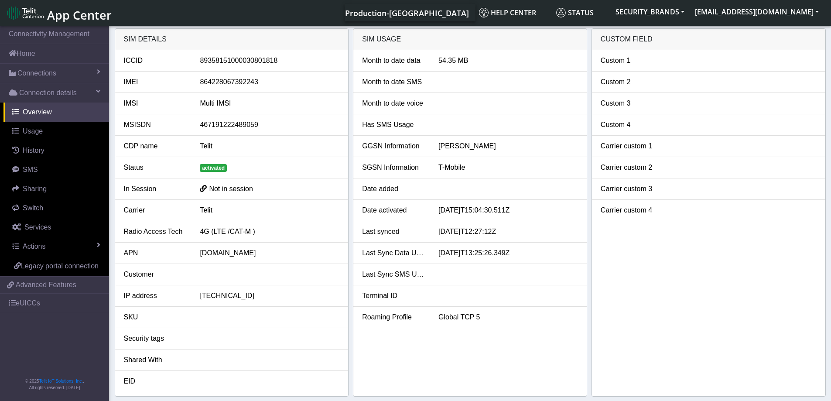
click at [236, 189] on span "Not in session" at bounding box center [231, 188] width 44 height 7
click at [137, 361] on div "Shared With" at bounding box center [155, 360] width 76 height 10
click at [38, 151] on span "History" at bounding box center [34, 150] width 22 height 7
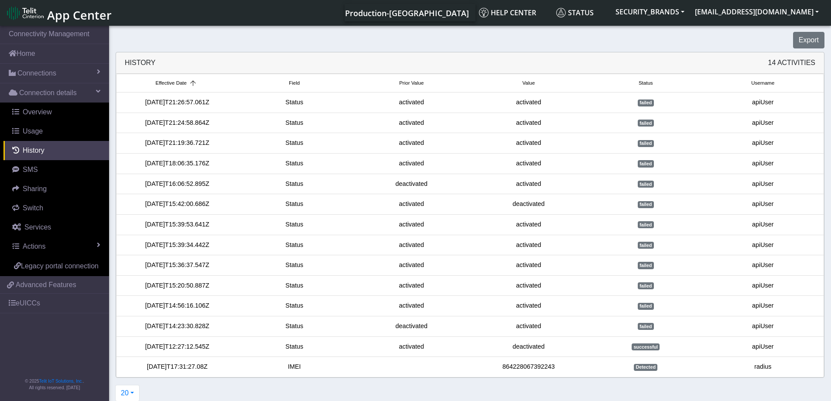
click at [528, 107] on div "activated" at bounding box center [528, 103] width 117 height 10
click at [529, 100] on div "activated" at bounding box center [528, 103] width 117 height 10
click at [653, 99] on div "failed" at bounding box center [645, 103] width 117 height 10
click at [650, 102] on span "failed" at bounding box center [646, 102] width 16 height 7
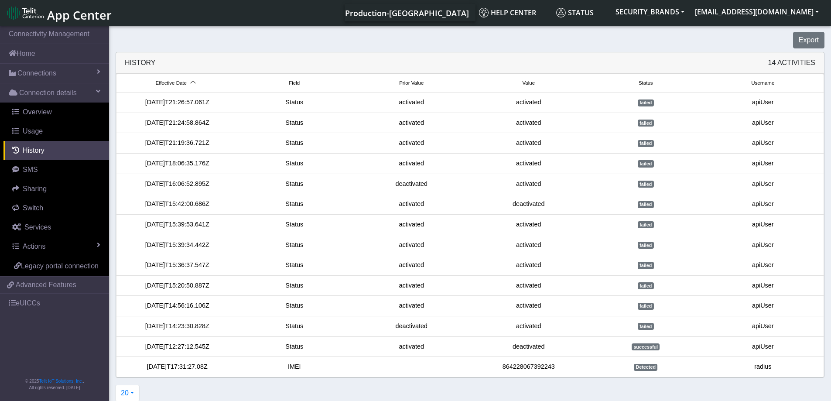
click at [650, 102] on span "failed" at bounding box center [646, 102] width 16 height 7
click at [48, 113] on span "Overview" at bounding box center [37, 111] width 29 height 7
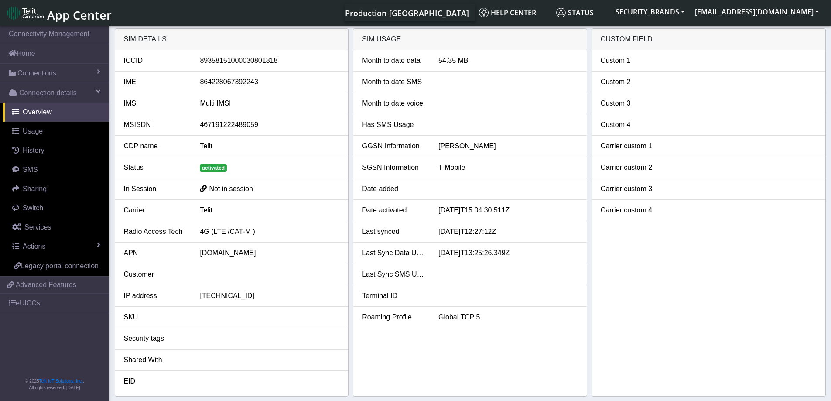
click at [204, 188] on span at bounding box center [203, 188] width 7 height 8
click at [203, 209] on div "Telit" at bounding box center [269, 210] width 153 height 10
click at [57, 36] on link "Connectivity Management" at bounding box center [54, 33] width 109 height 19
click at [29, 129] on span "Usage" at bounding box center [33, 130] width 20 height 7
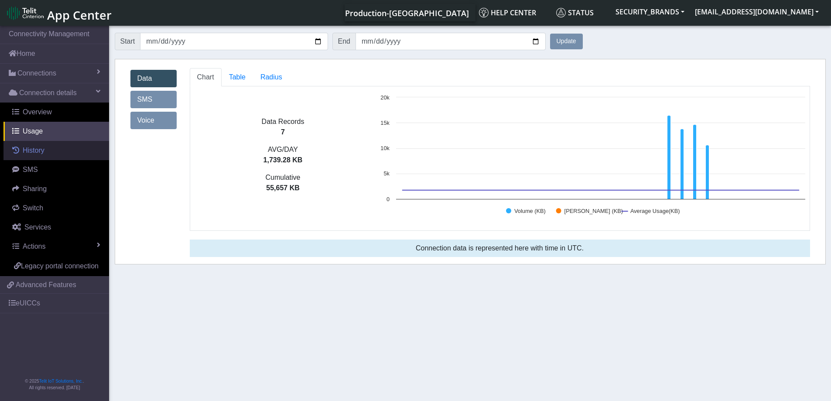
click at [28, 149] on span "History" at bounding box center [34, 150] width 22 height 7
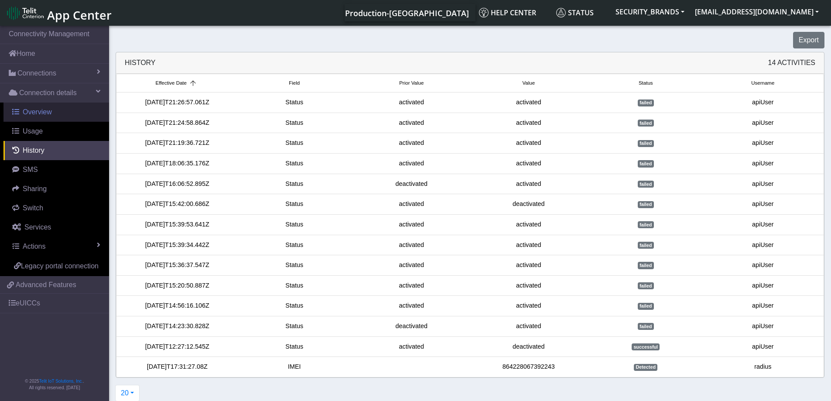
click at [53, 114] on link "Overview" at bounding box center [56, 112] width 106 height 19
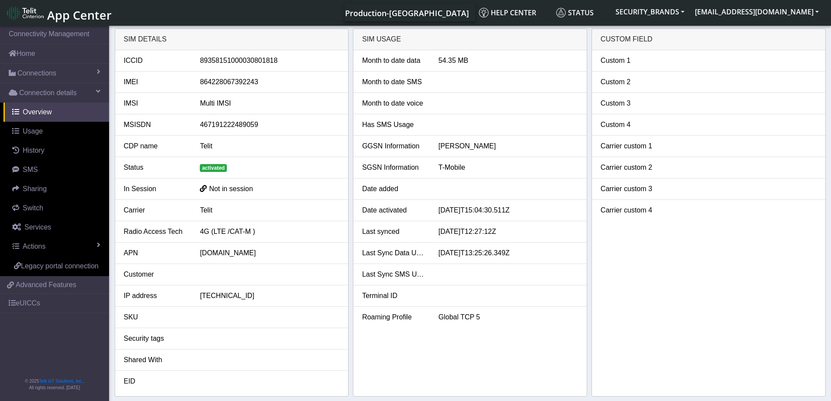
click at [227, 188] on span "Not in session" at bounding box center [231, 188] width 44 height 7
click at [228, 188] on span "Not in session" at bounding box center [231, 188] width 44 height 7
click at [32, 154] on span "History" at bounding box center [34, 150] width 22 height 7
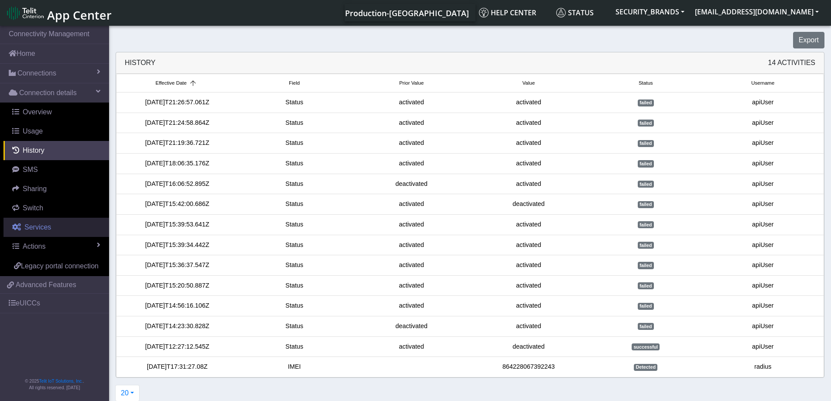
click at [32, 226] on span "Services" at bounding box center [37, 226] width 27 height 7
select select "3: 0"
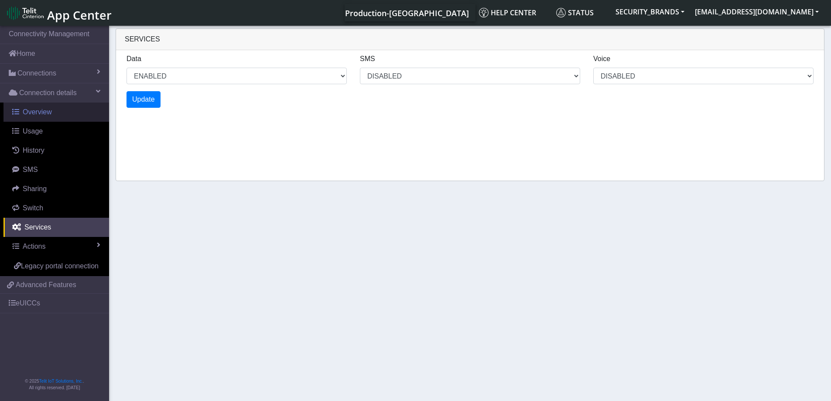
click at [48, 116] on span "Overview" at bounding box center [37, 111] width 29 height 7
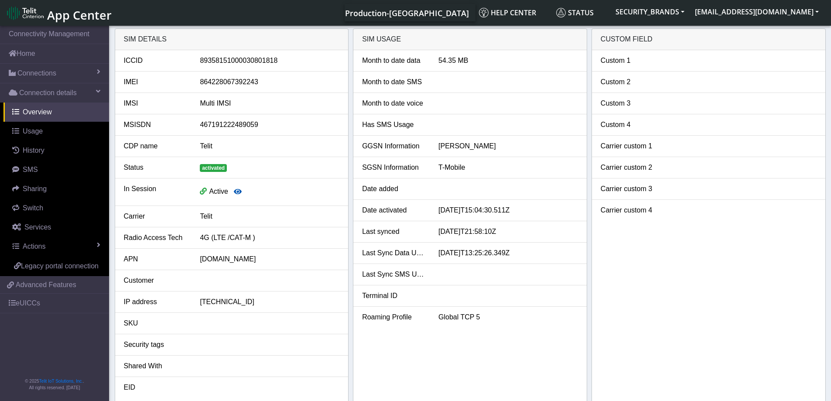
click at [238, 191] on icon "button" at bounding box center [238, 191] width 8 height 7
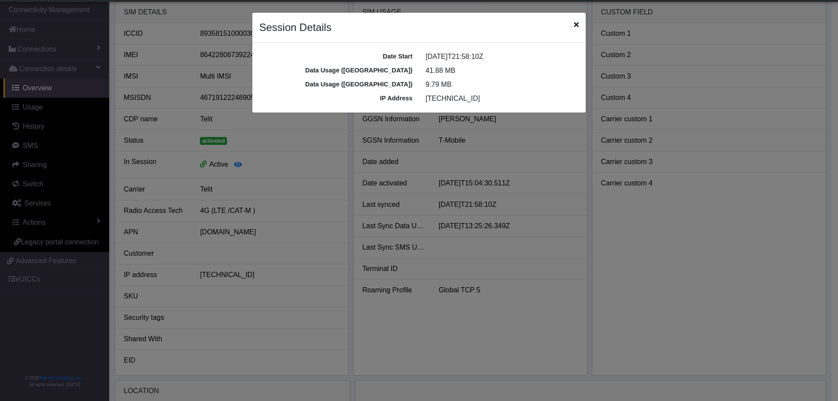
click at [577, 23] on icon "Close" at bounding box center [576, 24] width 5 height 7
